Goal: Information Seeking & Learning: Learn about a topic

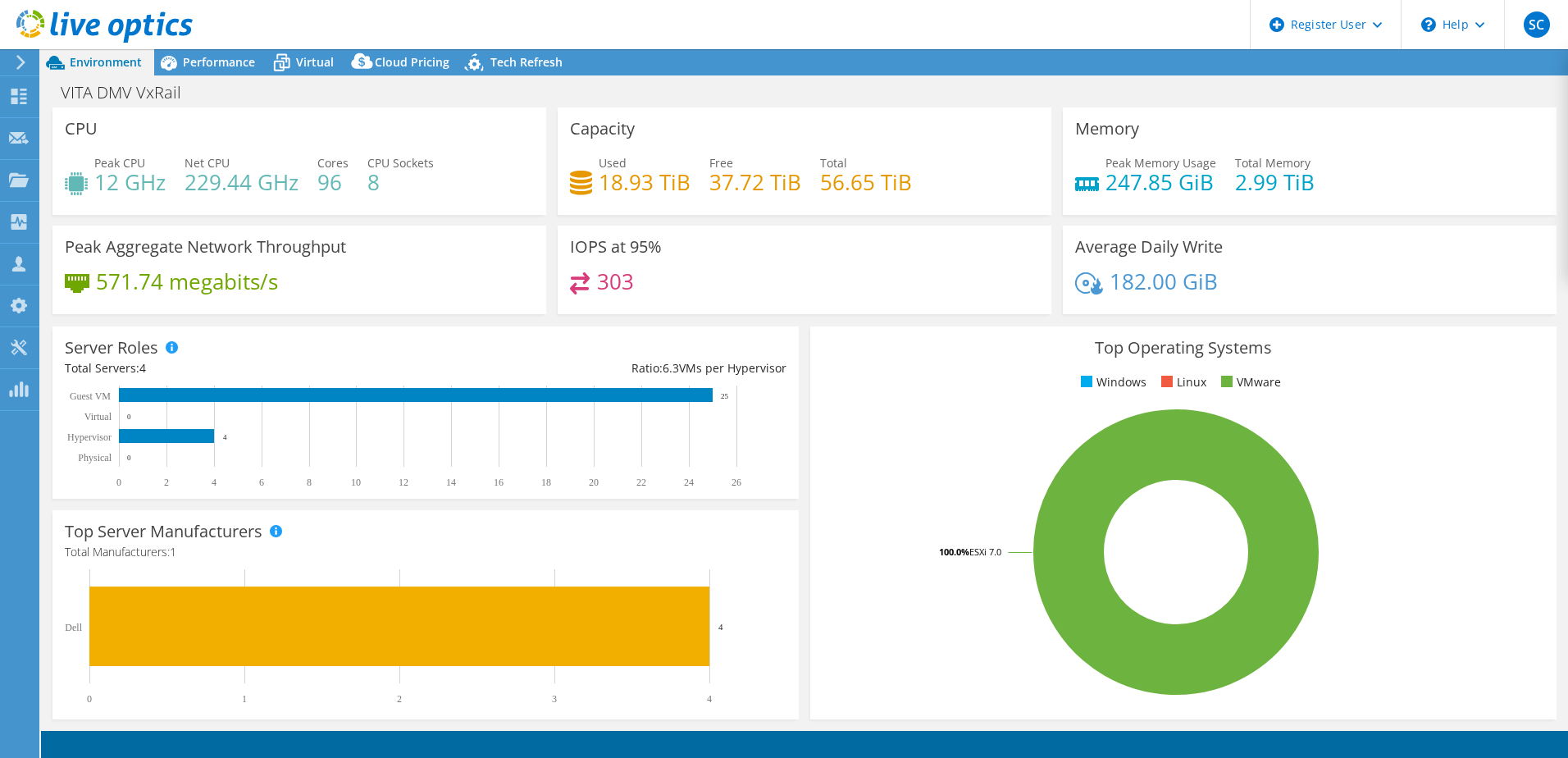
select select "USD"
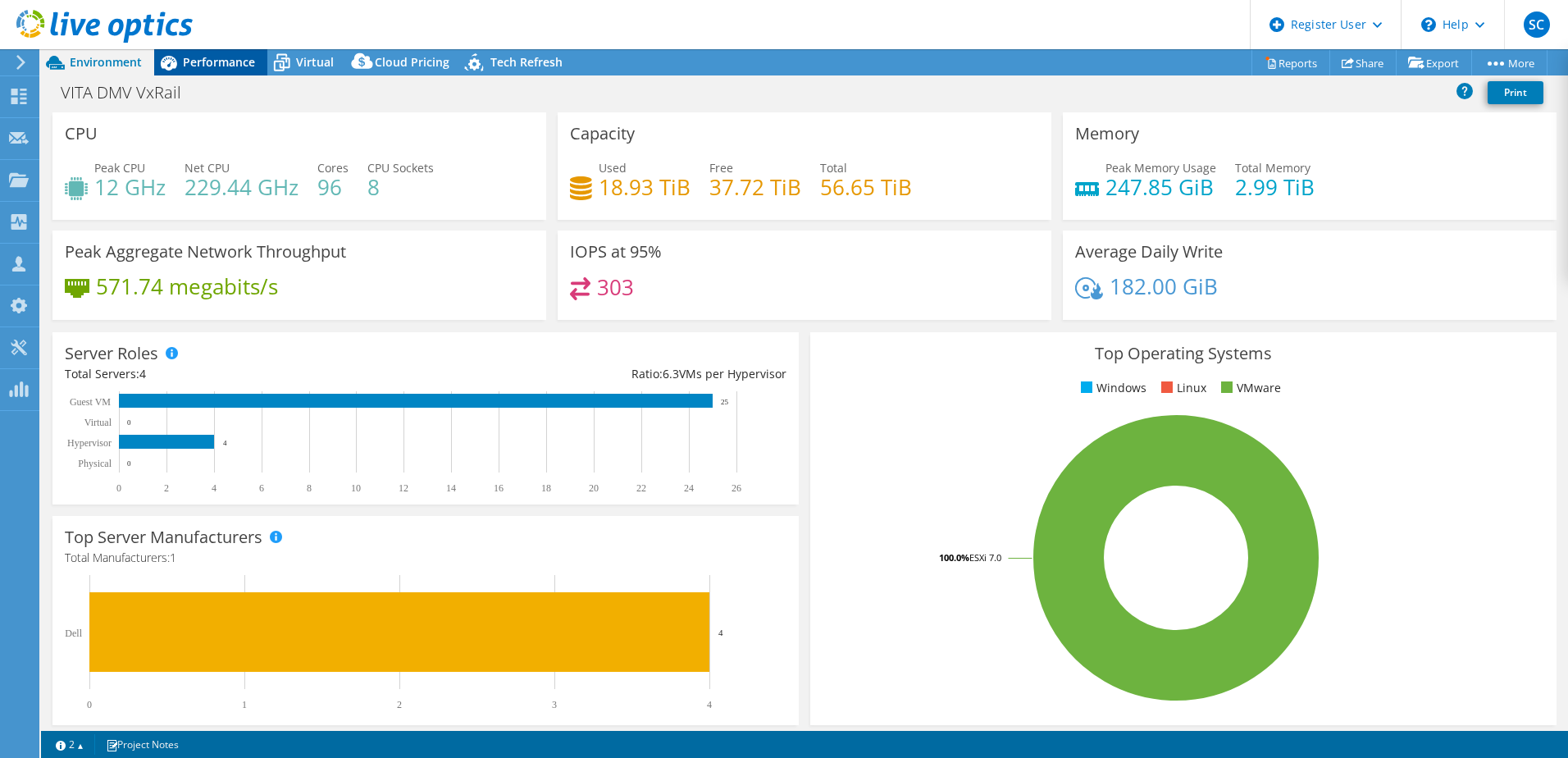
click at [198, 51] on div "Performance" at bounding box center [211, 63] width 113 height 26
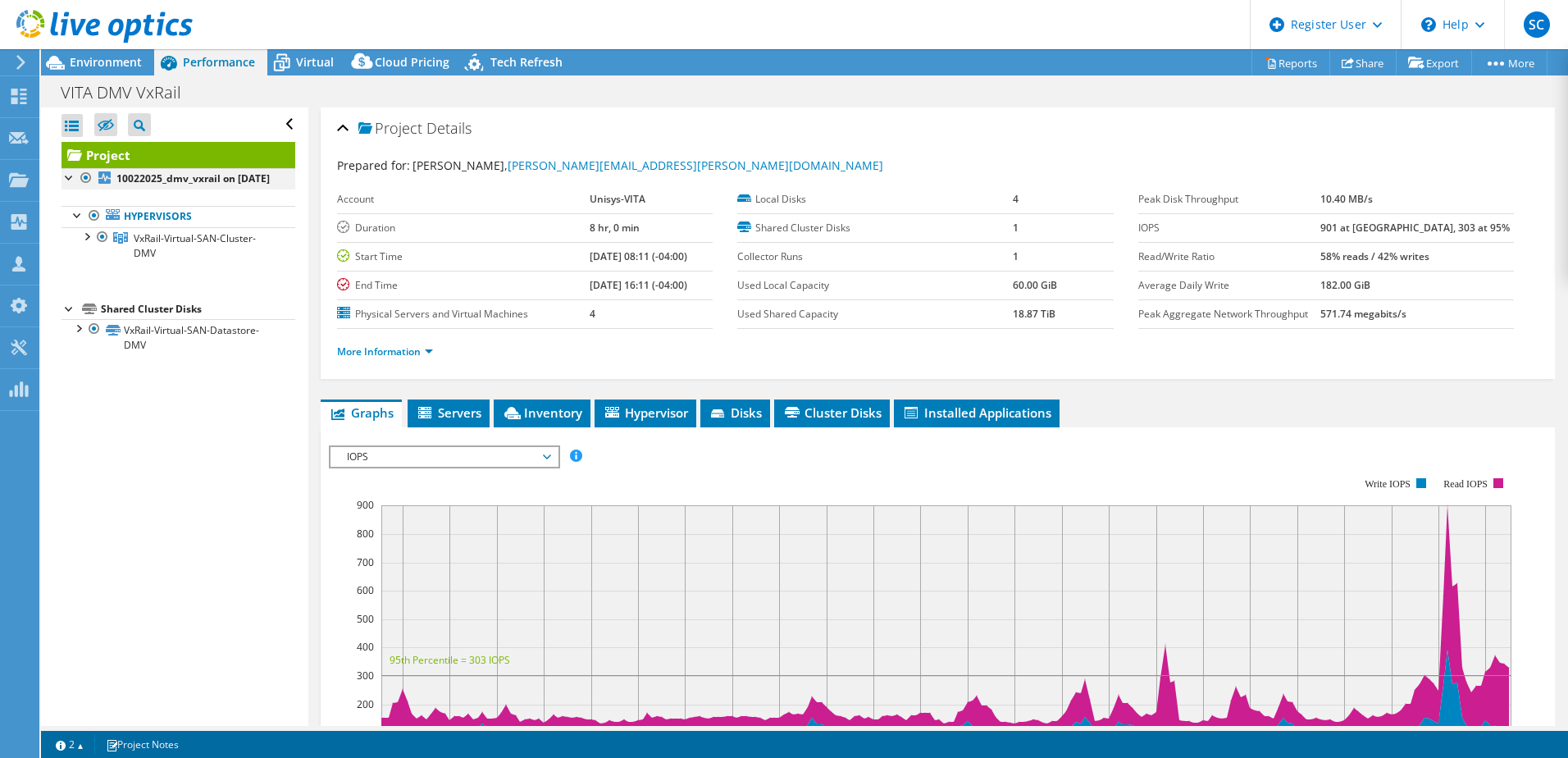
click at [67, 176] on div at bounding box center [70, 177] width 17 height 17
click at [68, 178] on div at bounding box center [70, 177] width 17 height 17
click at [84, 243] on div at bounding box center [86, 236] width 17 height 17
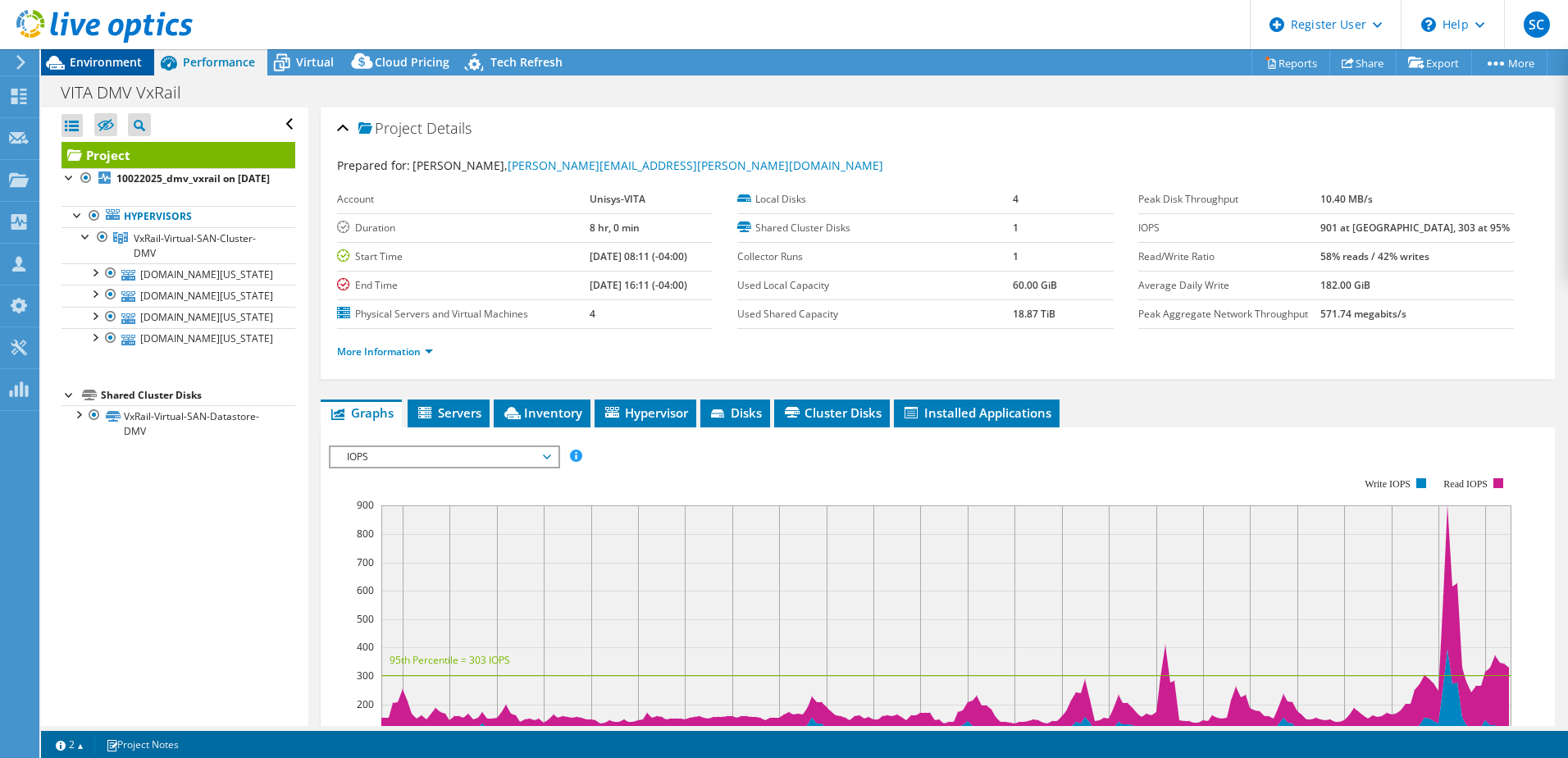
click at [114, 65] on span "Environment" at bounding box center [105, 62] width 72 height 16
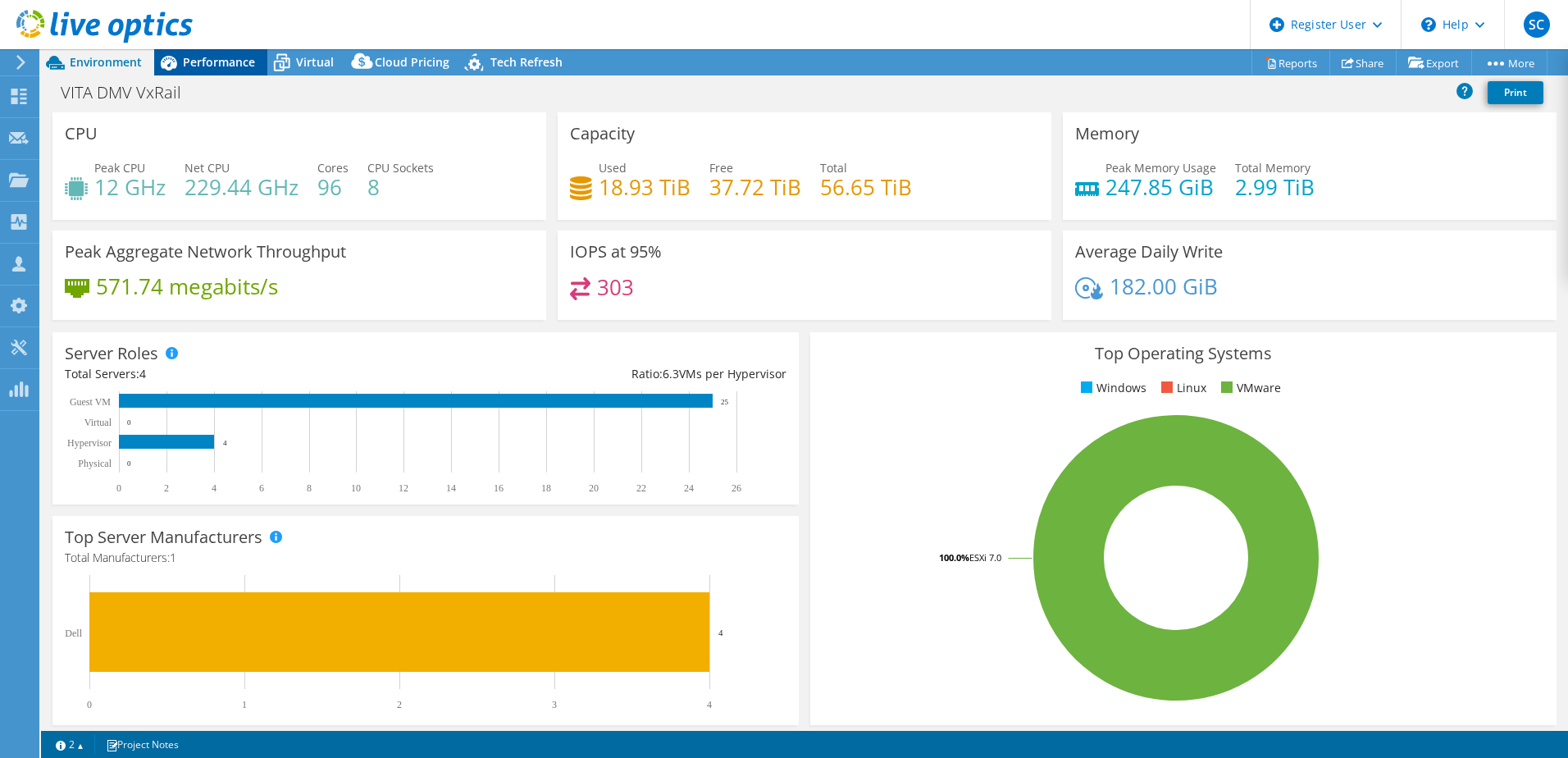
click at [202, 56] on span "Performance" at bounding box center [218, 62] width 72 height 16
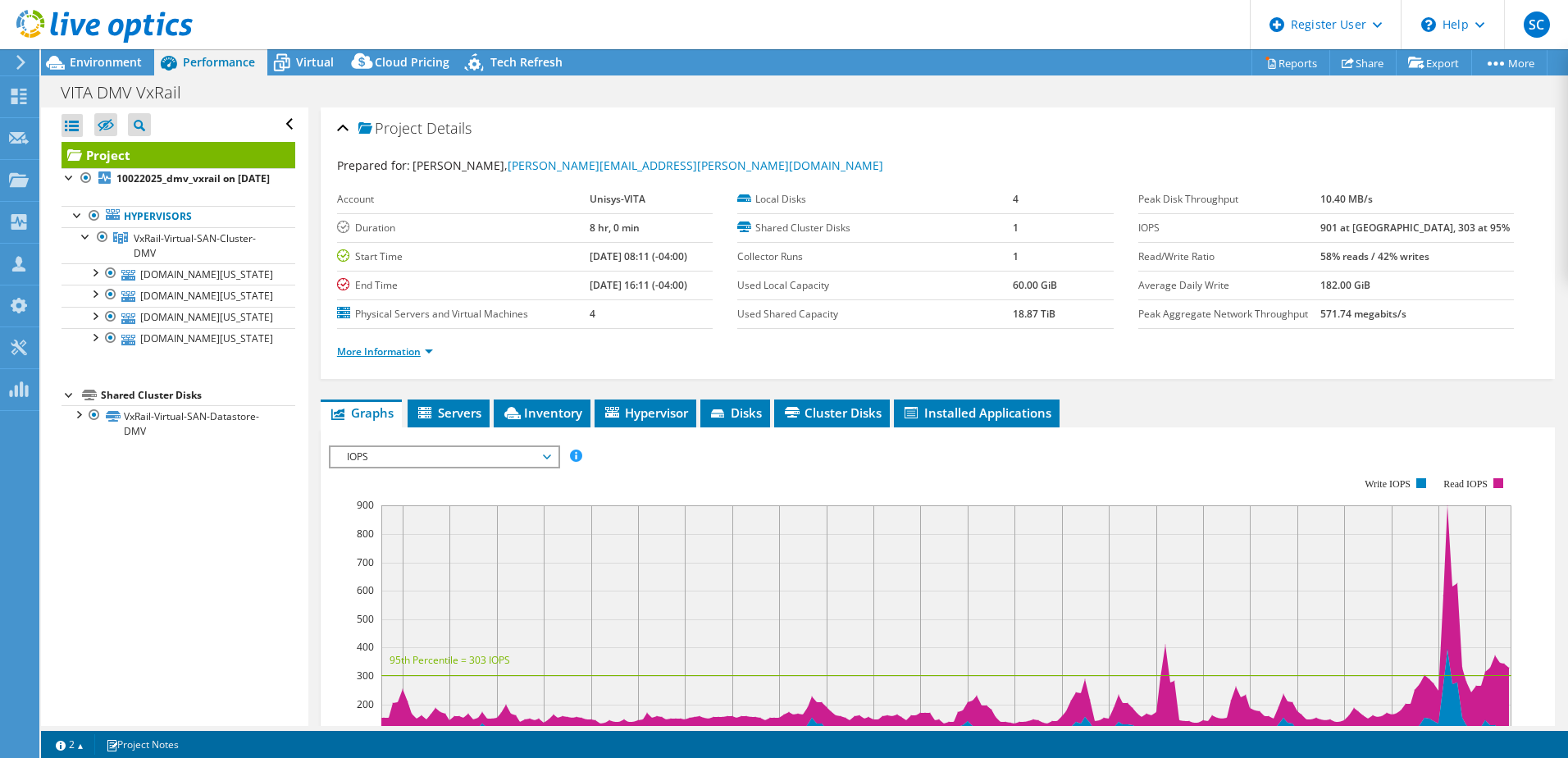
click at [431, 345] on li "More Information" at bounding box center [389, 351] width 106 height 18
click at [430, 352] on link "More Information" at bounding box center [385, 351] width 96 height 14
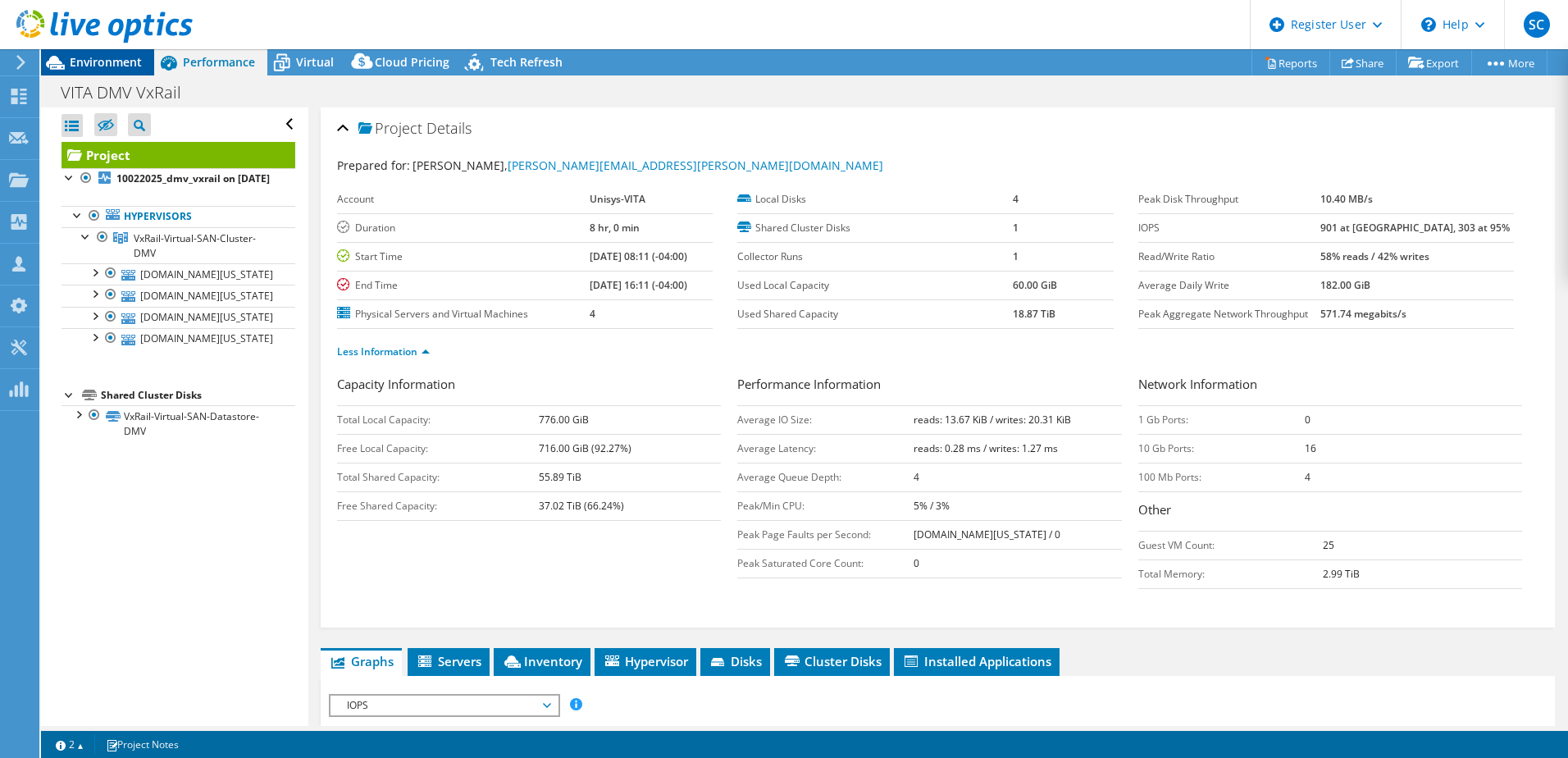
click at [129, 57] on span "Environment" at bounding box center [105, 62] width 72 height 16
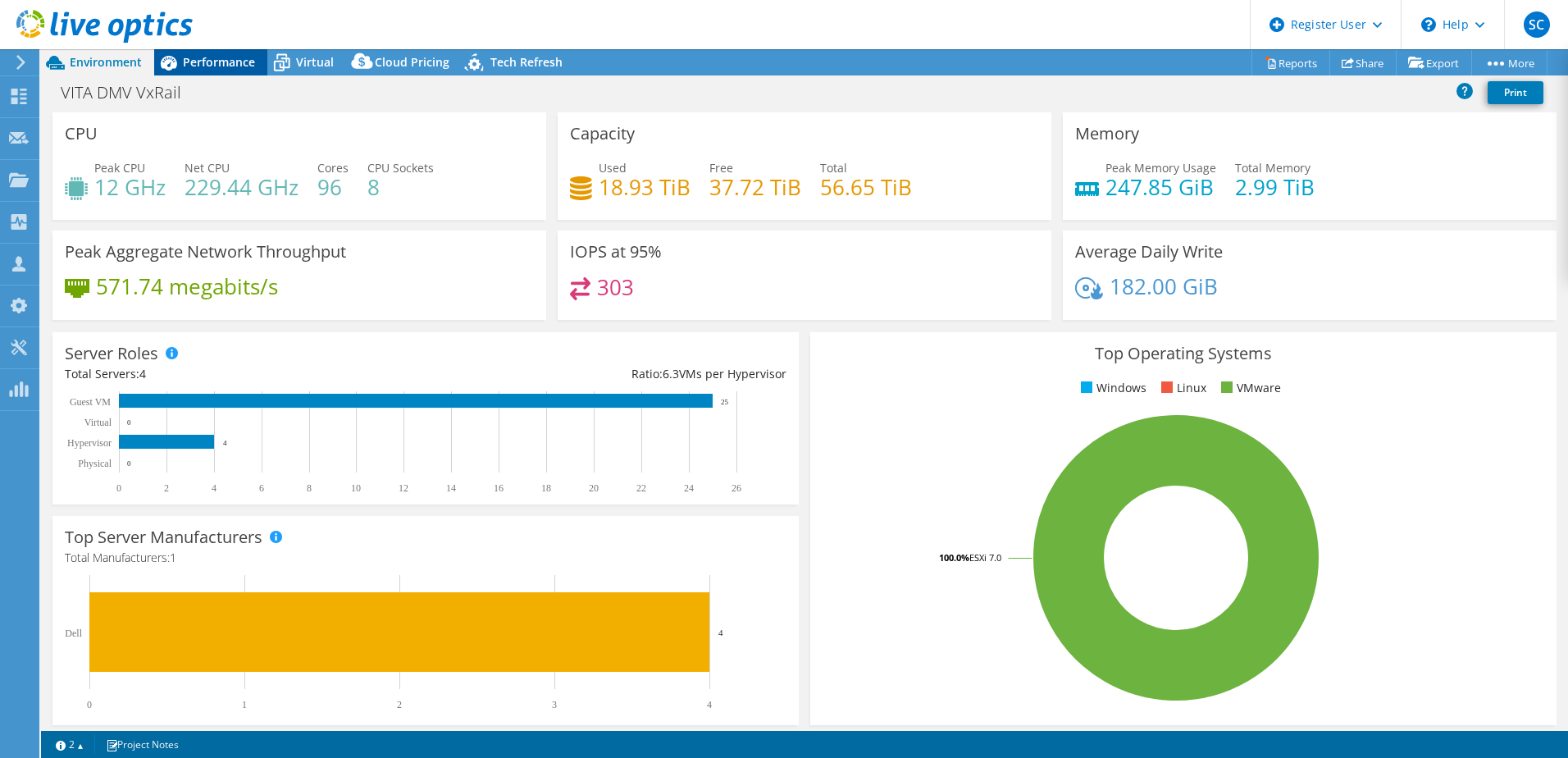
click at [196, 59] on span "Performance" at bounding box center [218, 62] width 72 height 16
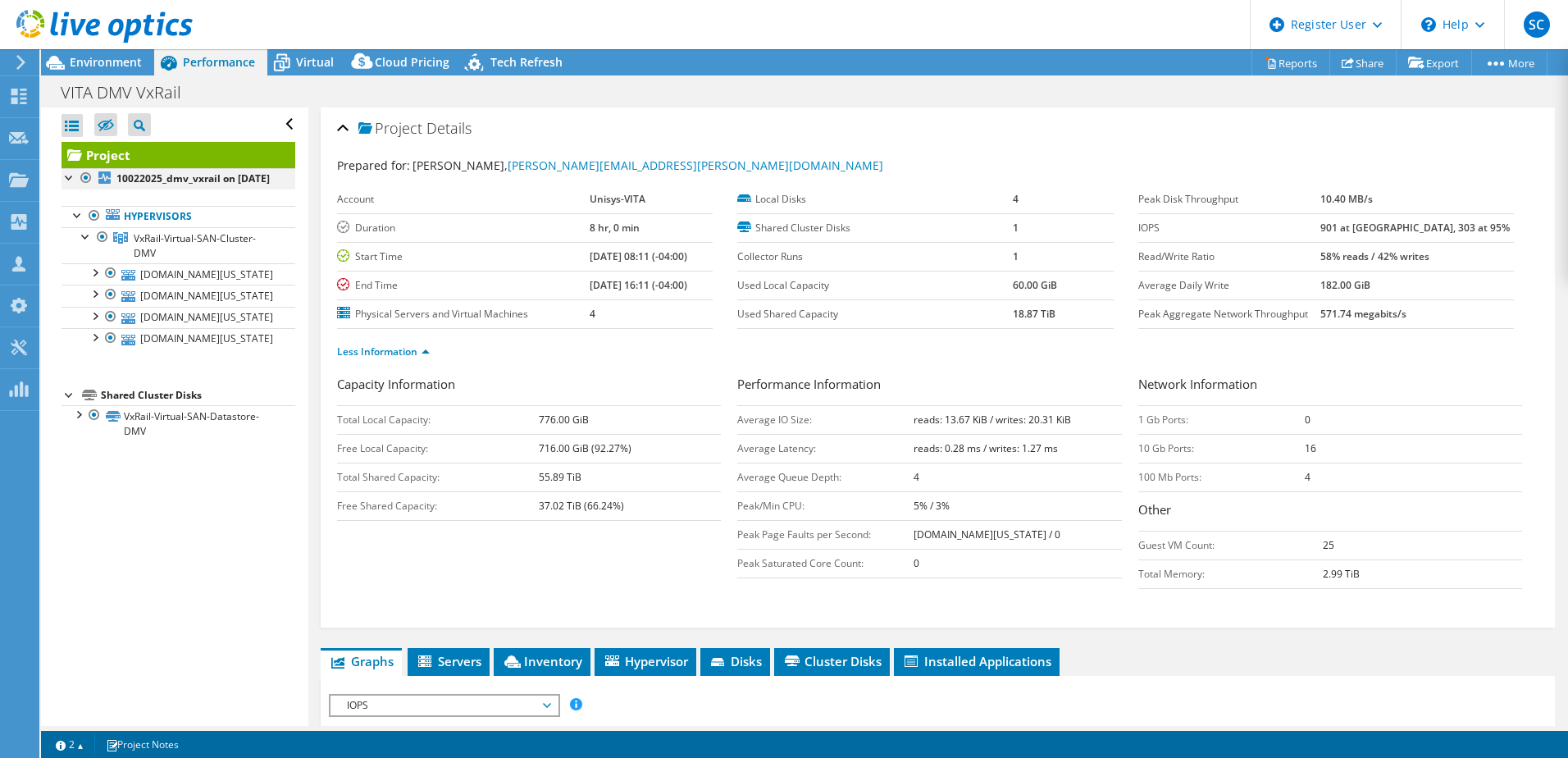
click at [72, 176] on div at bounding box center [70, 177] width 17 height 17
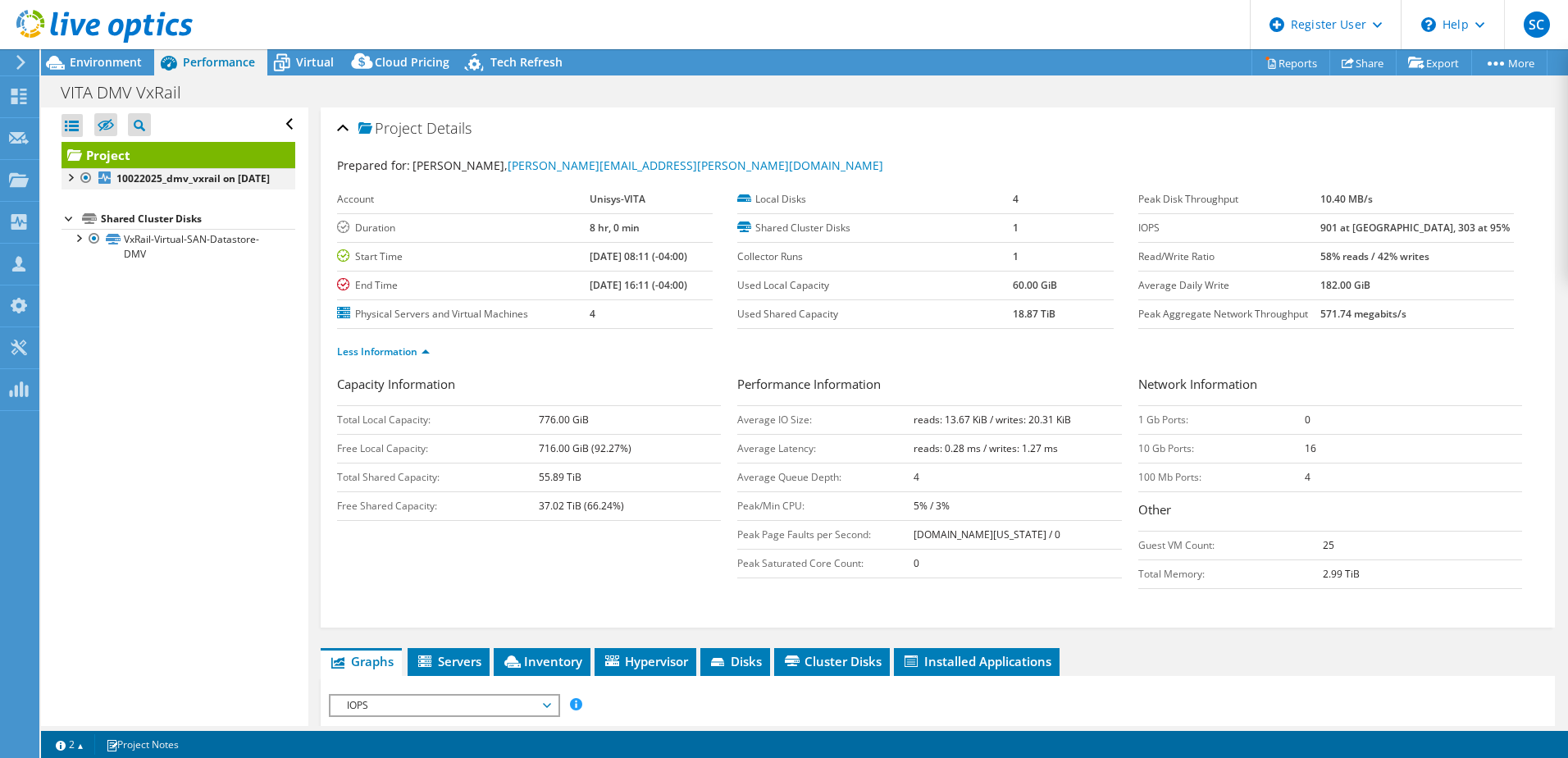
click at [73, 178] on div at bounding box center [70, 177] width 17 height 17
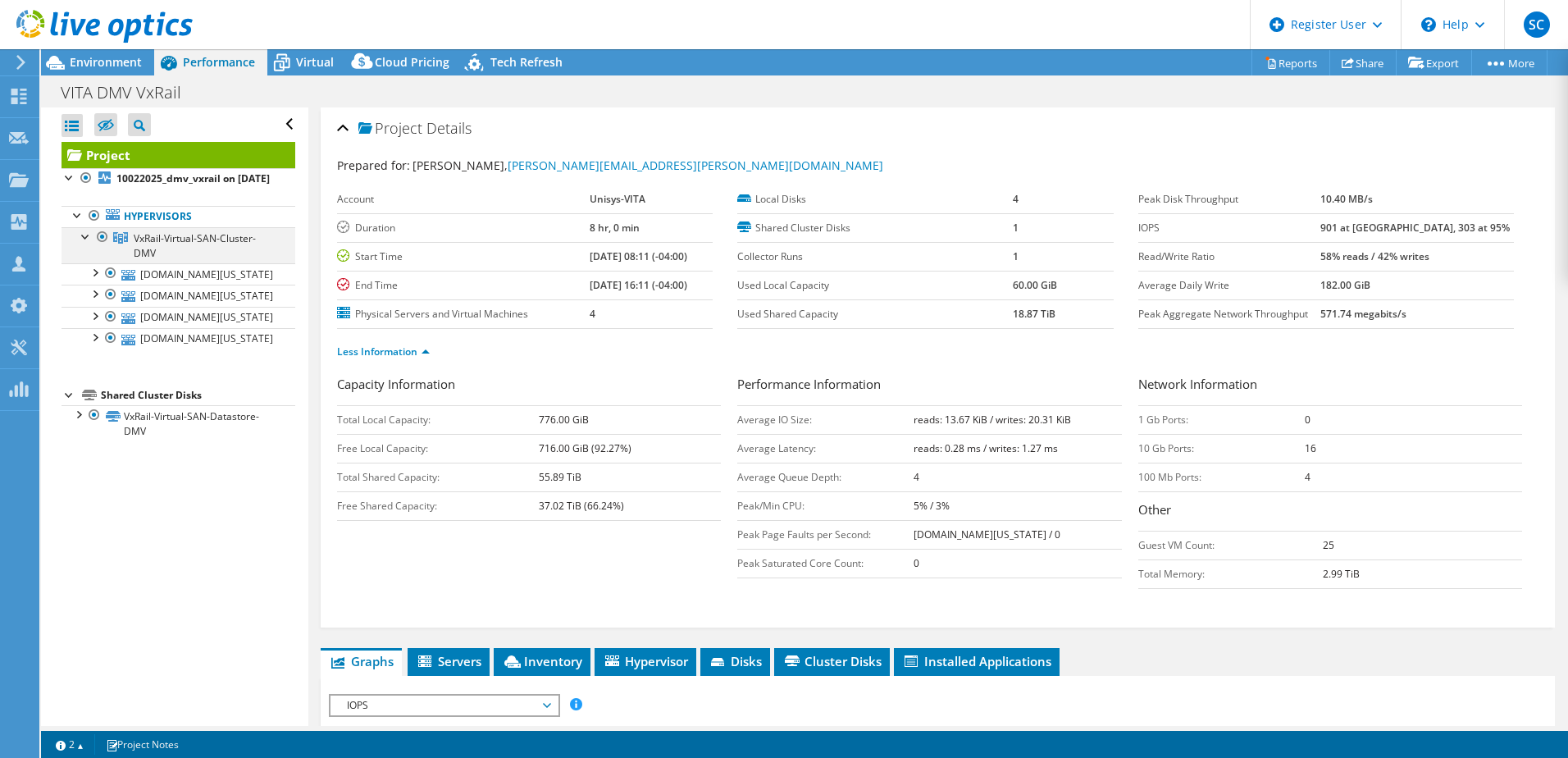
click at [103, 243] on div at bounding box center [103, 237] width 17 height 20
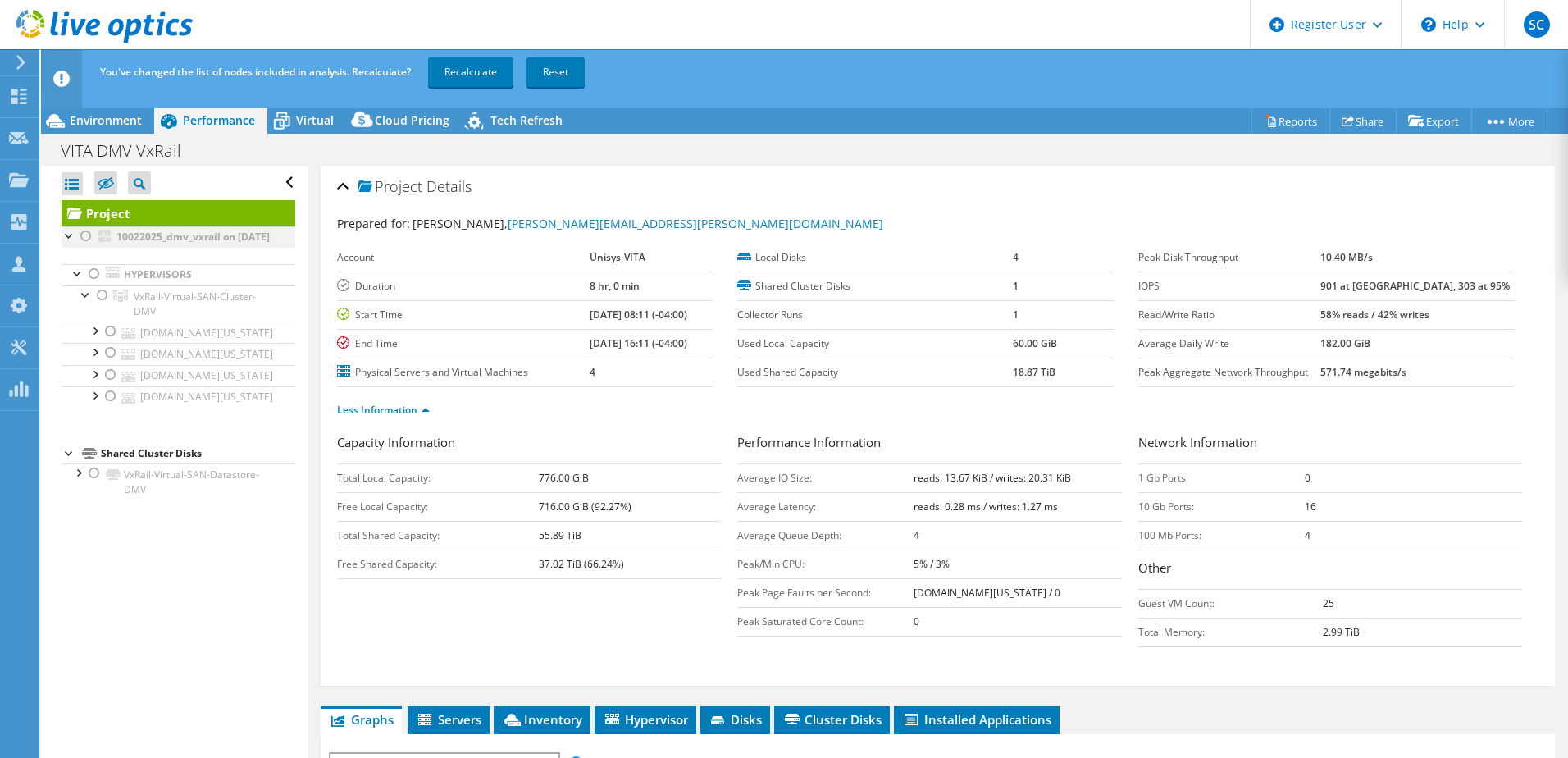
click at [69, 238] on div at bounding box center [70, 235] width 17 height 17
click at [85, 233] on div at bounding box center [86, 236] width 17 height 20
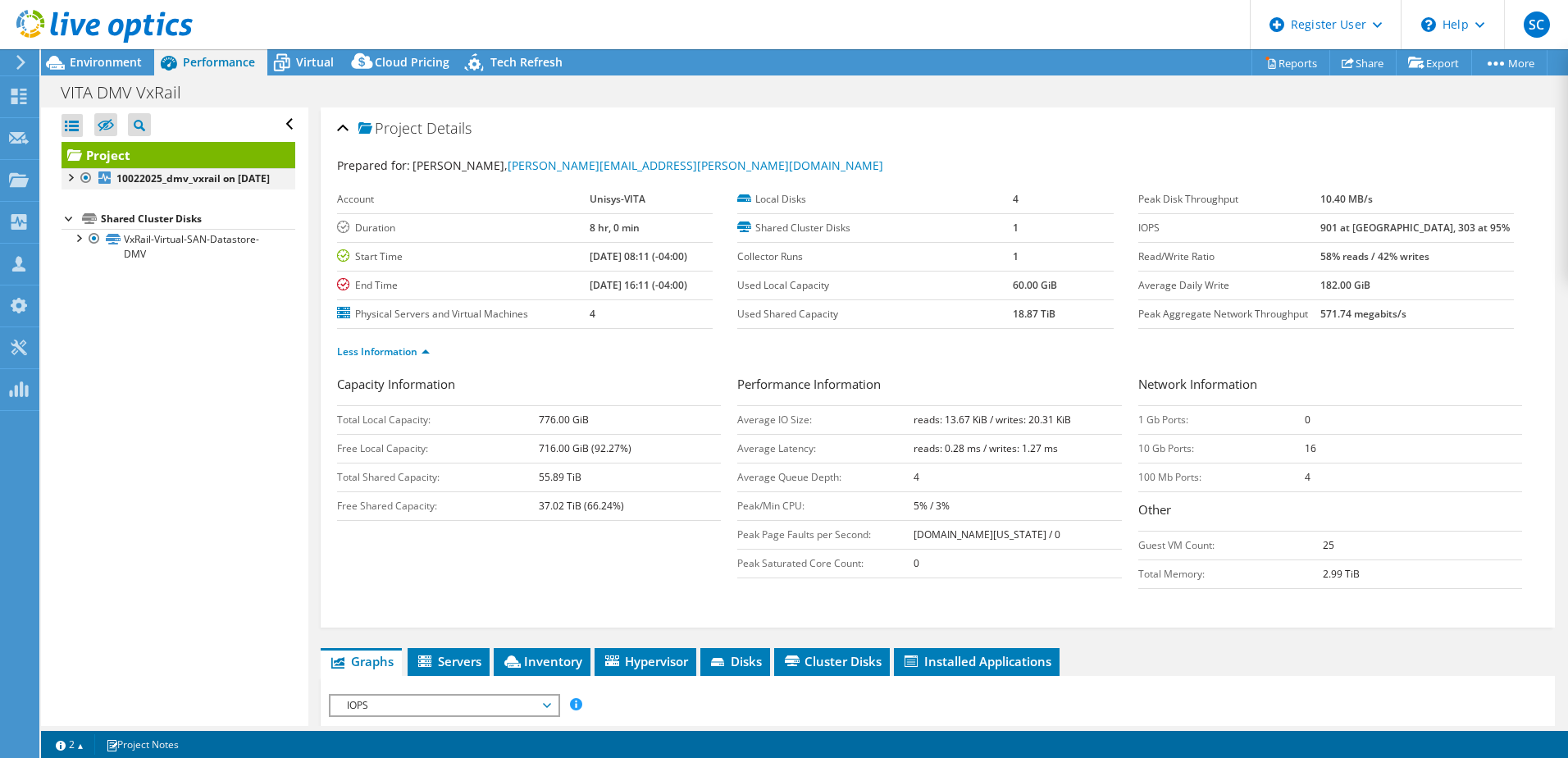
click at [69, 180] on div at bounding box center [70, 177] width 17 height 17
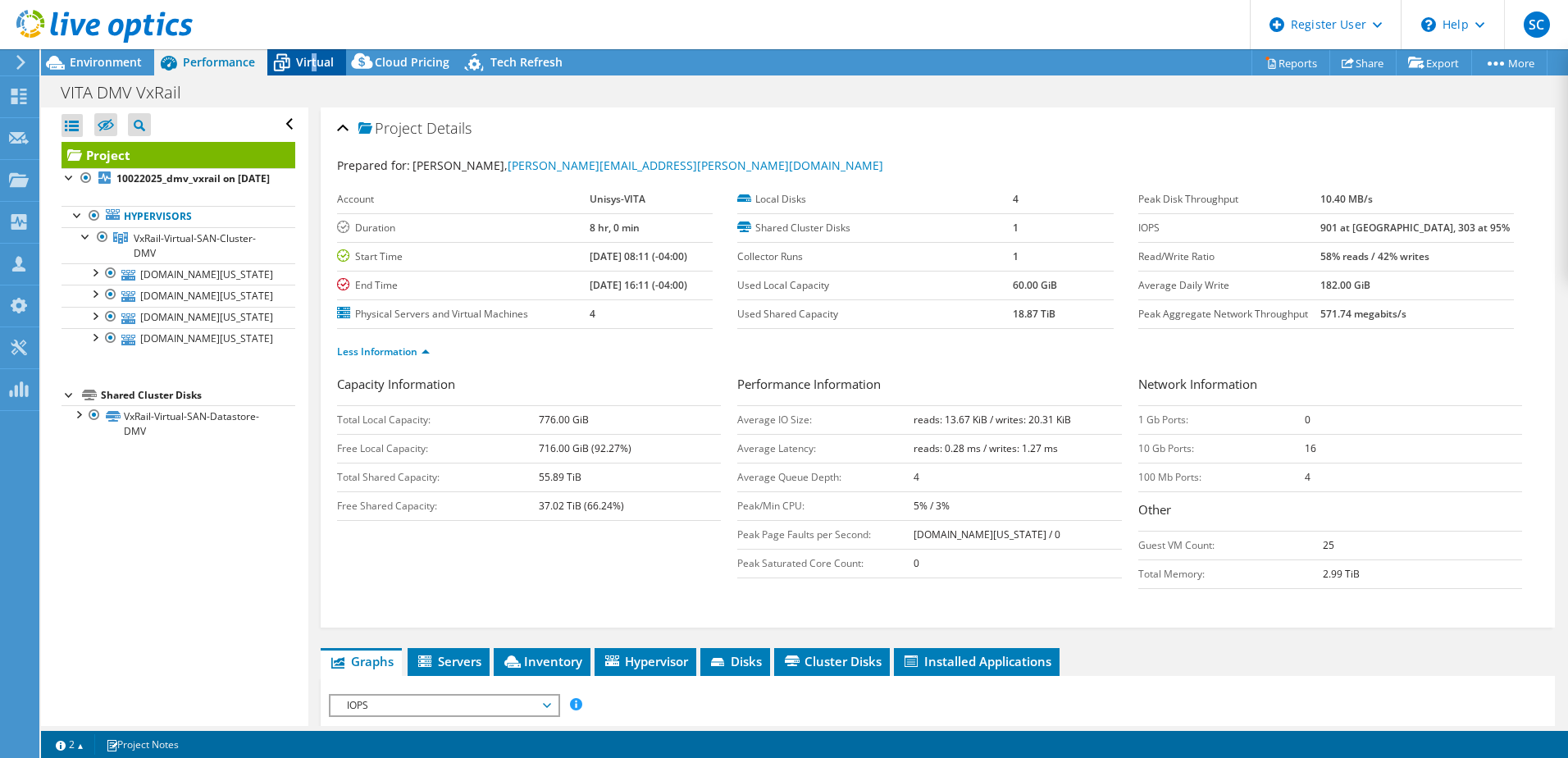
click at [308, 69] on div "Virtual" at bounding box center [307, 63] width 79 height 26
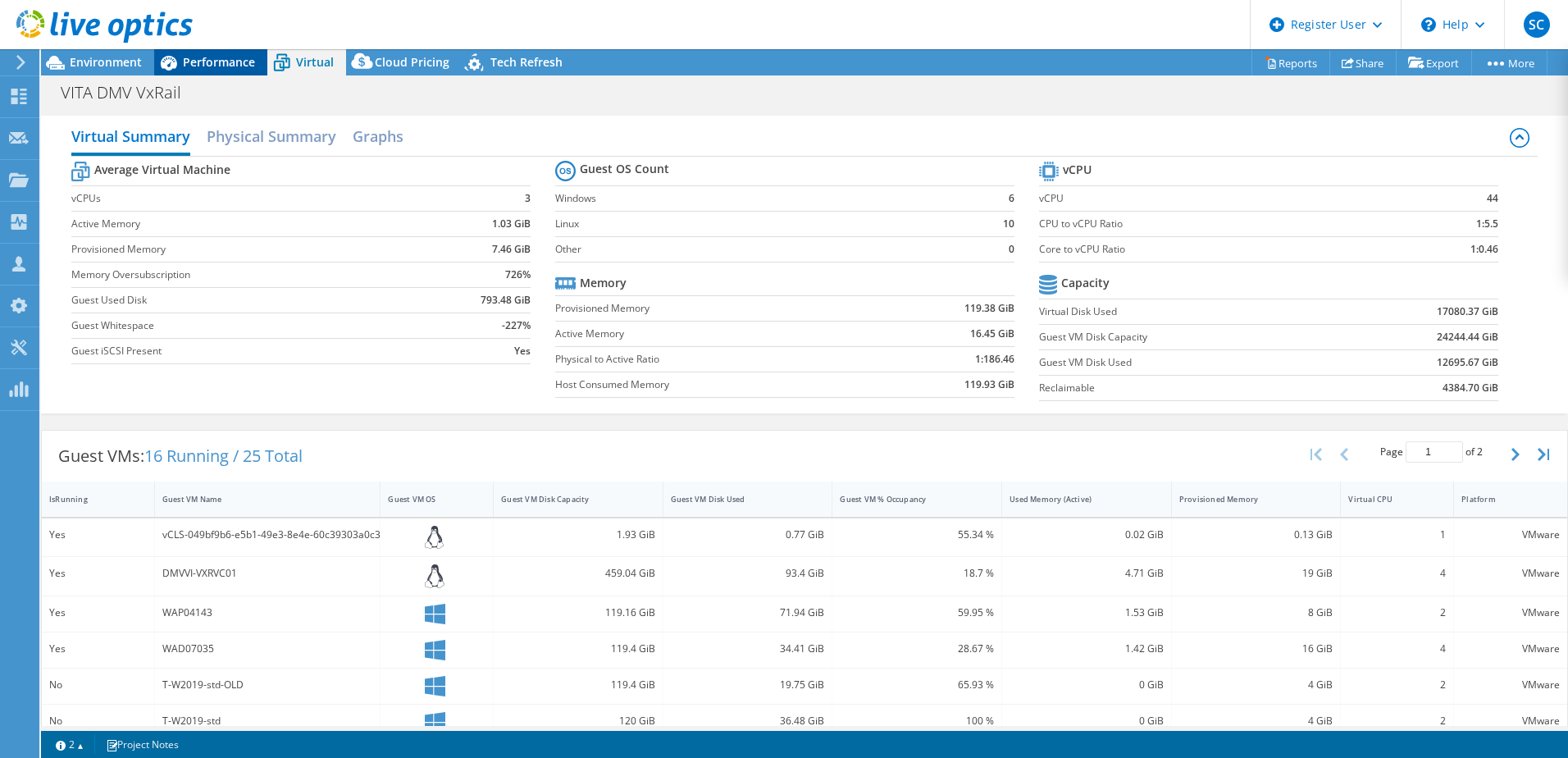
drag, startPoint x: 307, startPoint y: 68, endPoint x: 190, endPoint y: 63, distance: 117.1
click at [190, 63] on span "Performance" at bounding box center [218, 62] width 72 height 16
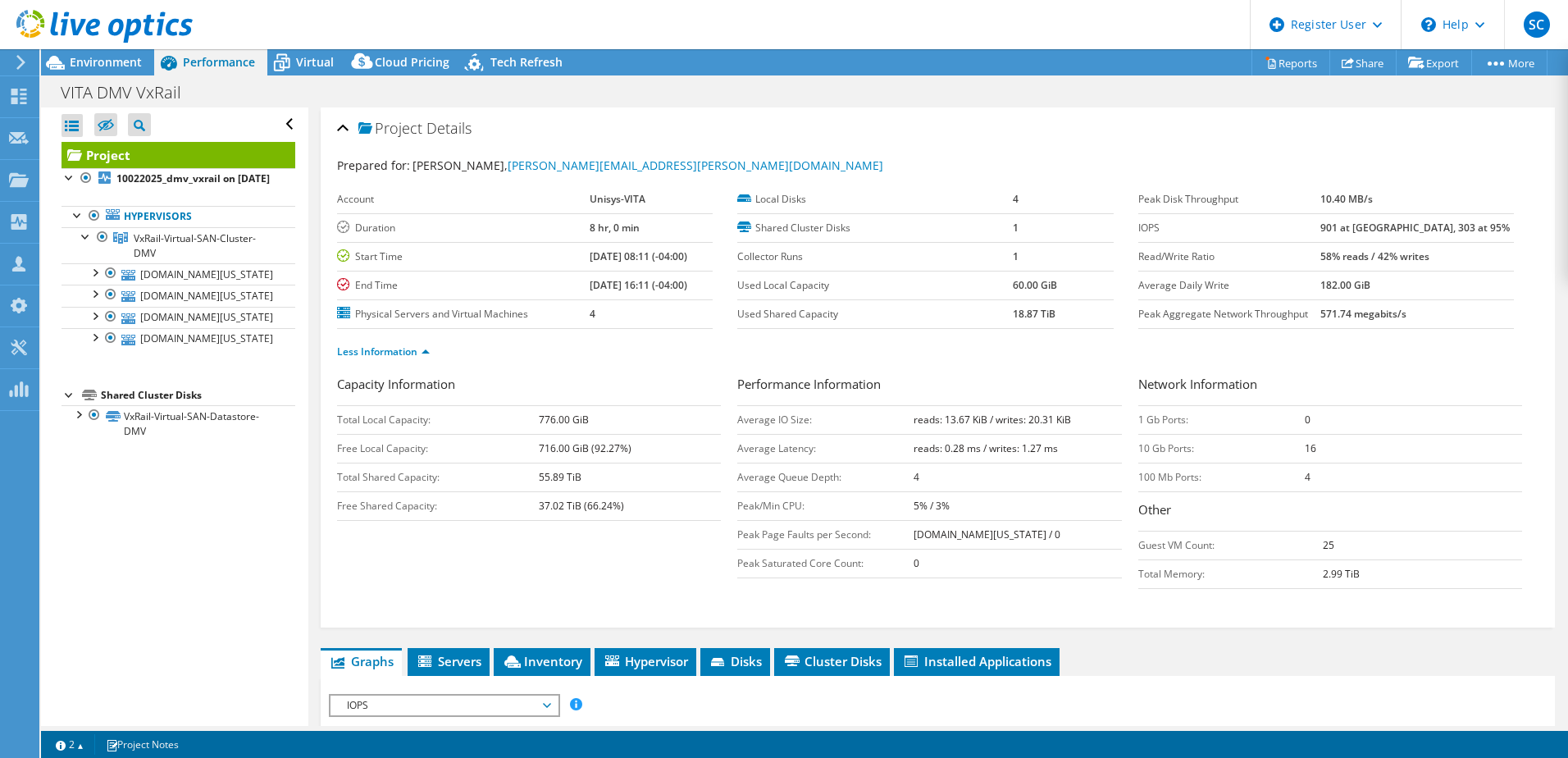
click at [110, 53] on div at bounding box center [96, 27] width 193 height 55
click at [125, 56] on span "Environment" at bounding box center [105, 62] width 72 height 16
